Goal: Transaction & Acquisition: Book appointment/travel/reservation

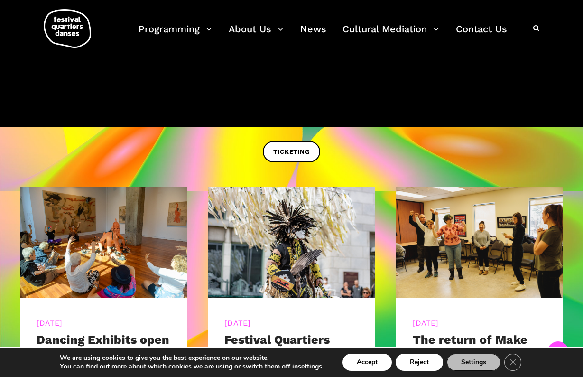
scroll to position [237, 0]
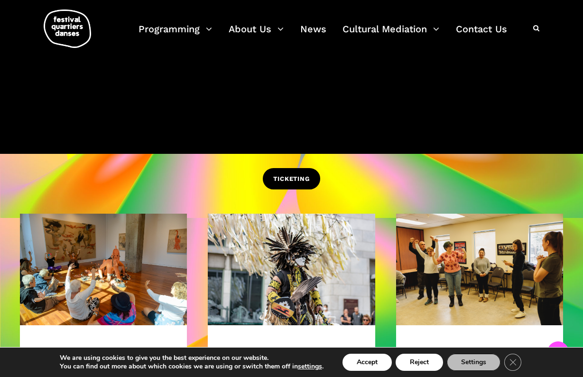
click at [305, 176] on span "TICKETING" at bounding box center [291, 179] width 36 height 10
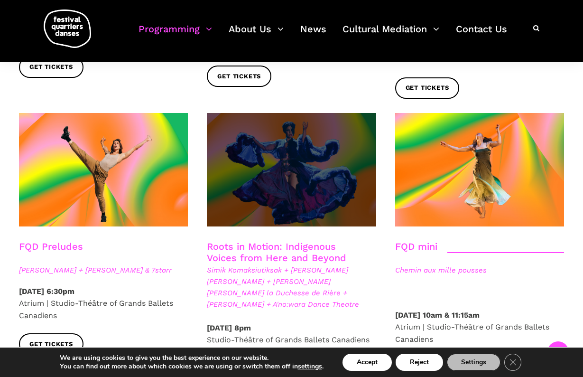
scroll to position [1328, 0]
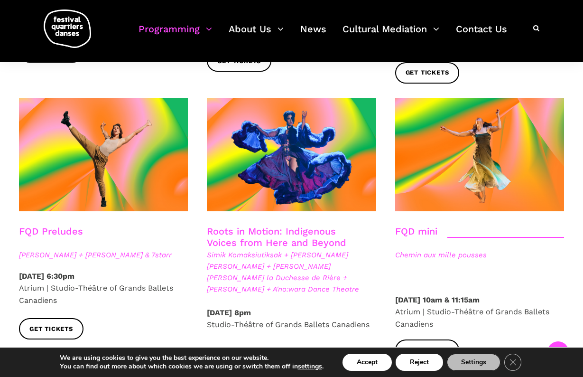
click at [319, 225] on link "Roots in Motion: Indigenous Voices from Here and Beyond" at bounding box center [276, 236] width 139 height 23
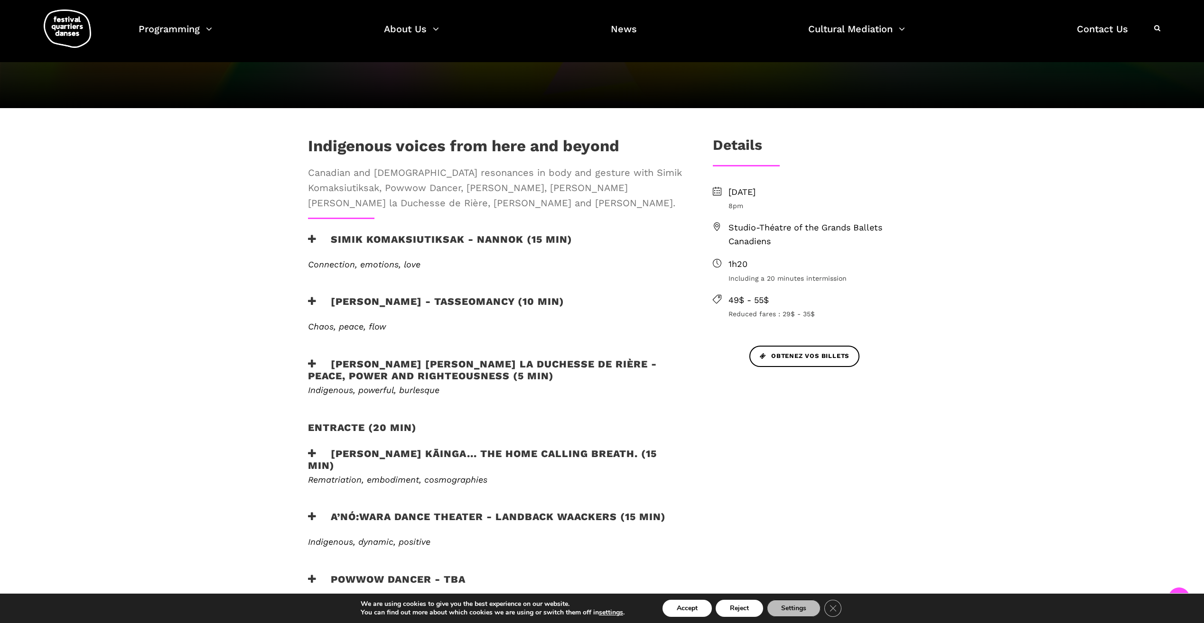
scroll to position [285, 0]
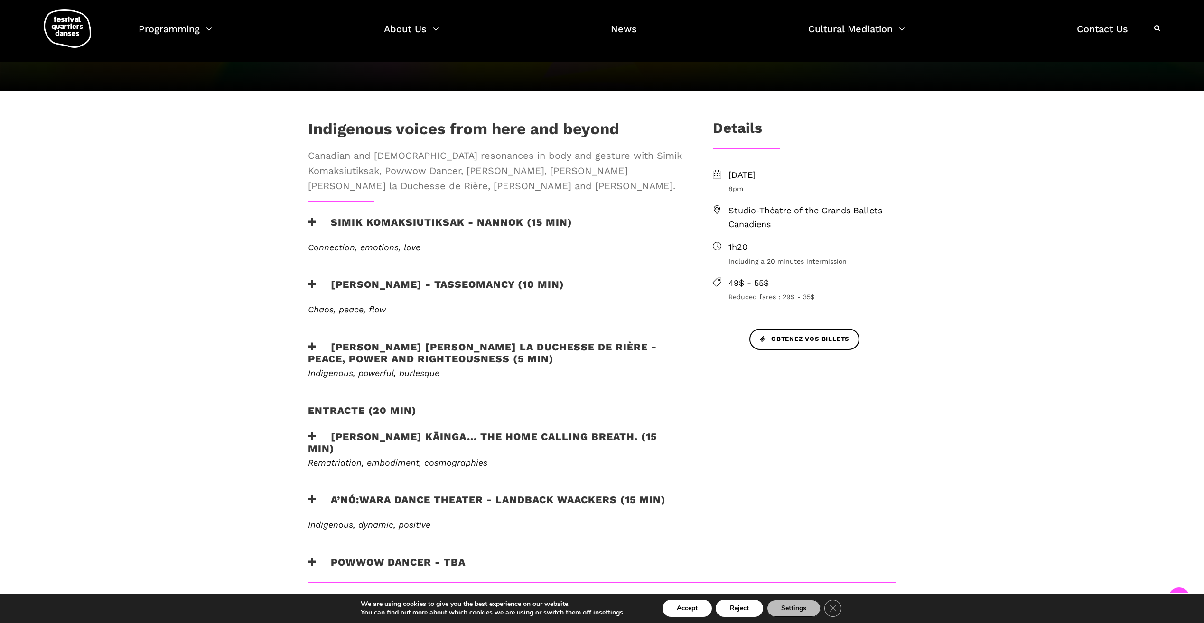
click at [328, 216] on h3 "Simik Komaksiutiksak - Nannok (15 min)" at bounding box center [440, 228] width 264 height 24
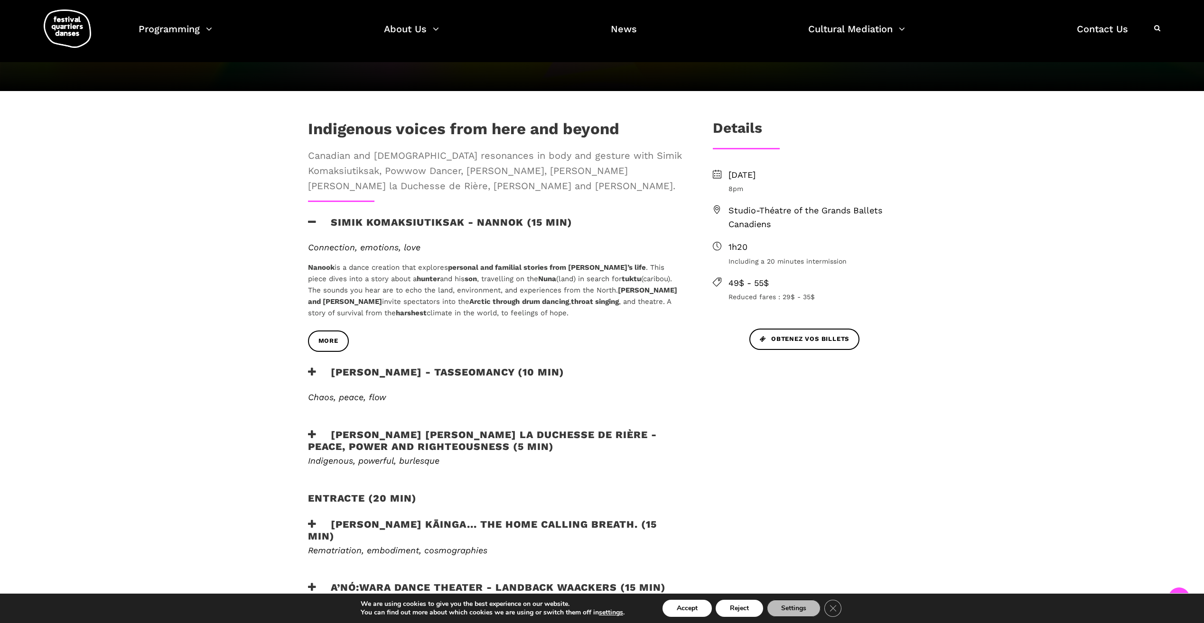
click at [330, 216] on h3 "Simik Komaksiutiksak - Nannok (15 min)" at bounding box center [440, 228] width 264 height 24
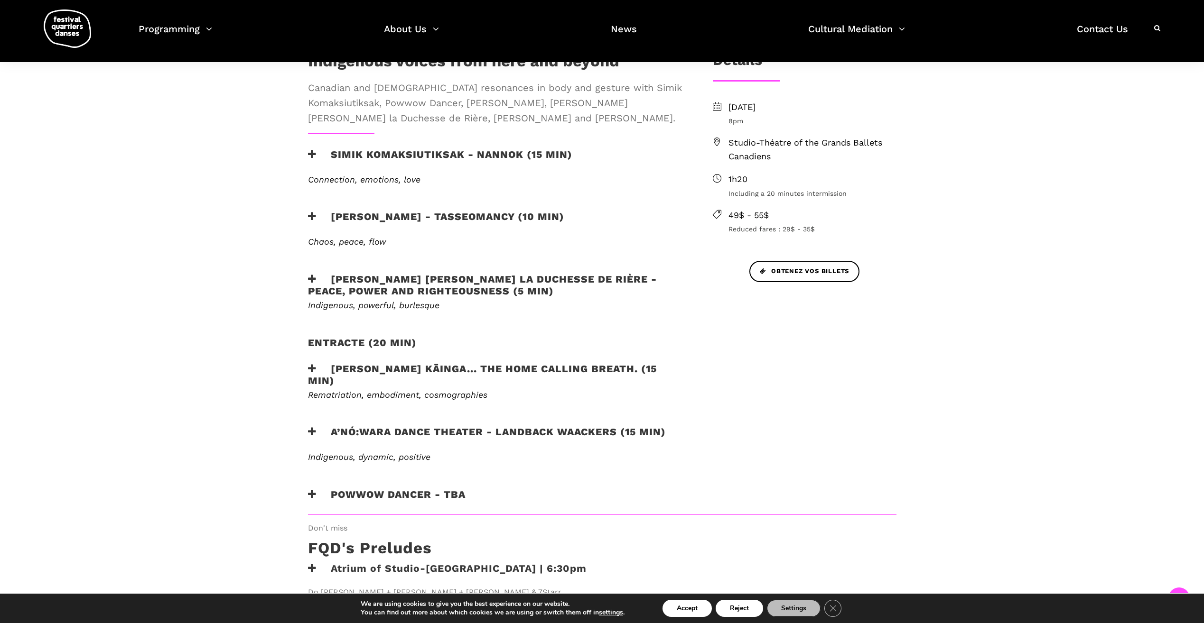
scroll to position [149, 0]
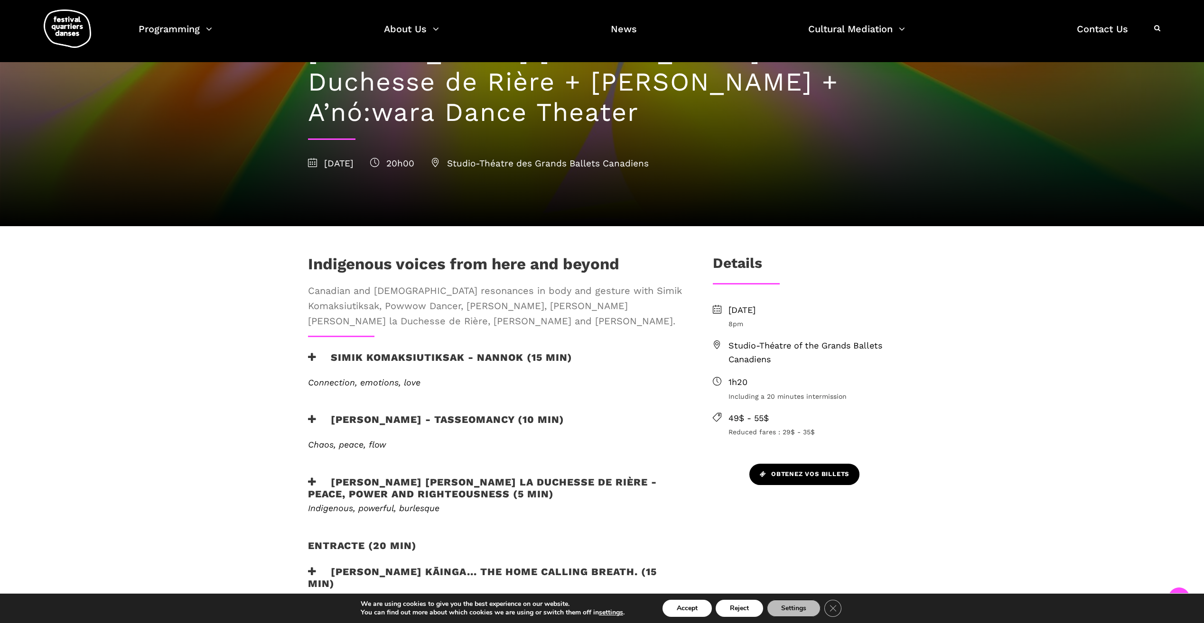
click at [583, 376] on span "Obtenez vos billets" at bounding box center [804, 475] width 89 height 10
